Goal: Transaction & Acquisition: Obtain resource

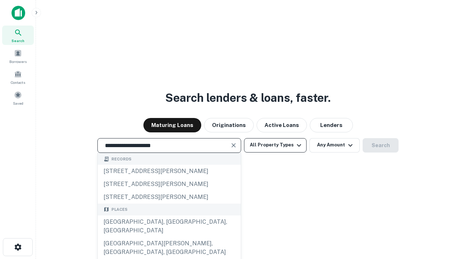
click at [169, 237] on div "[GEOGRAPHIC_DATA], [GEOGRAPHIC_DATA], [GEOGRAPHIC_DATA]" at bounding box center [169, 226] width 143 height 22
click at [275, 145] on button "All Property Types" at bounding box center [275, 145] width 63 height 14
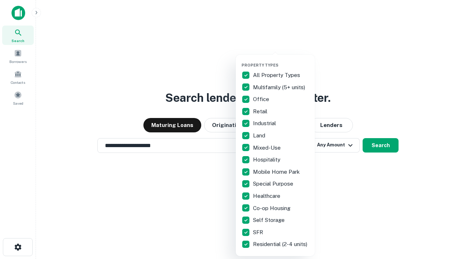
type input "**********"
click at [281, 60] on button "button" at bounding box center [280, 60] width 79 height 0
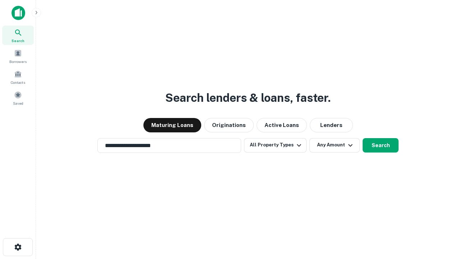
scroll to position [11, 0]
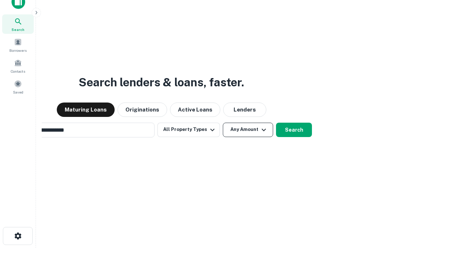
click at [223, 123] on button "Any Amount" at bounding box center [248, 130] width 50 height 14
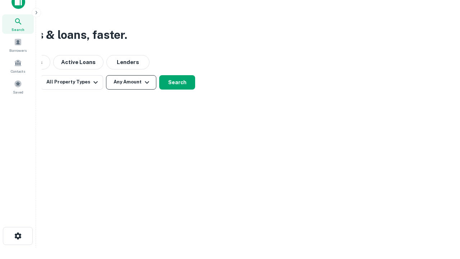
scroll to position [11, 0]
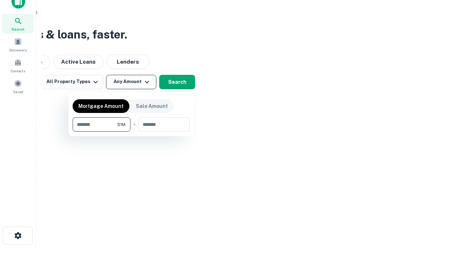
type input "*******"
click at [131, 132] on button "button" at bounding box center [131, 132] width 117 height 0
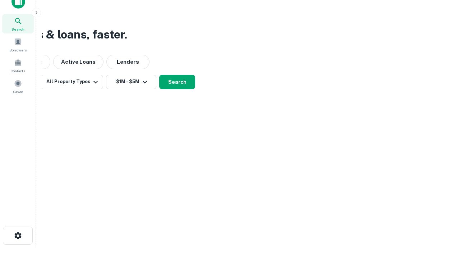
scroll to position [11, 0]
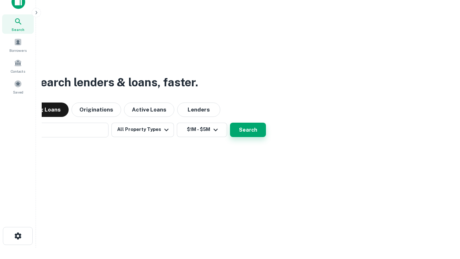
click at [230, 123] on button "Search" at bounding box center [248, 130] width 36 height 14
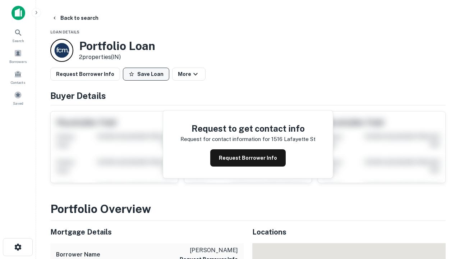
click at [146, 74] on button "Save Loan" at bounding box center [146, 74] width 46 height 13
